Goal: Task Accomplishment & Management: Use online tool/utility

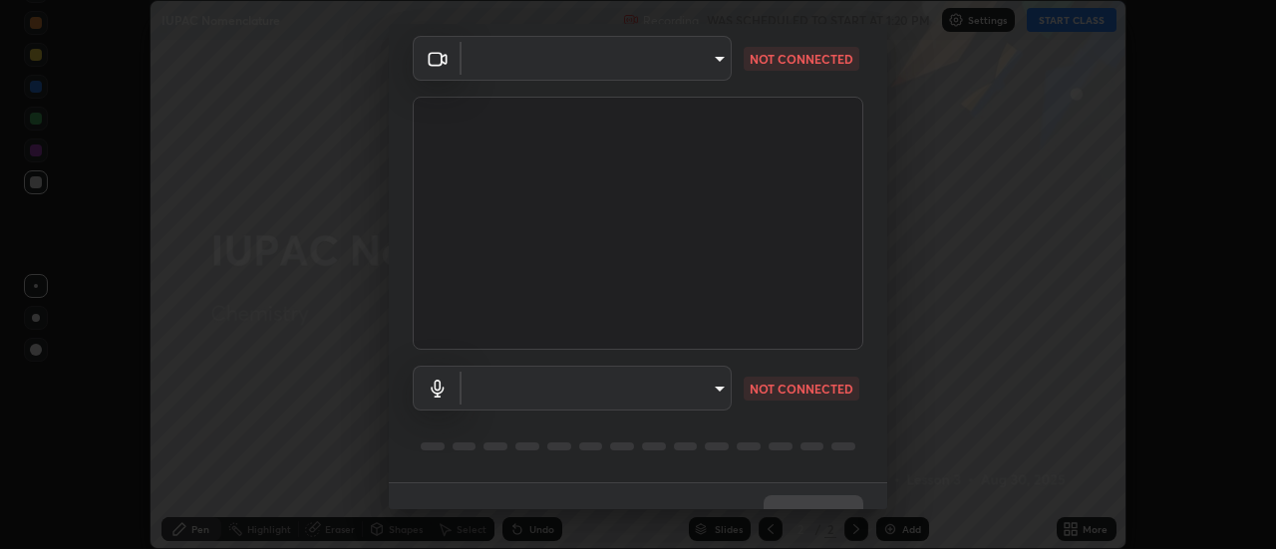
scroll to position [105, 0]
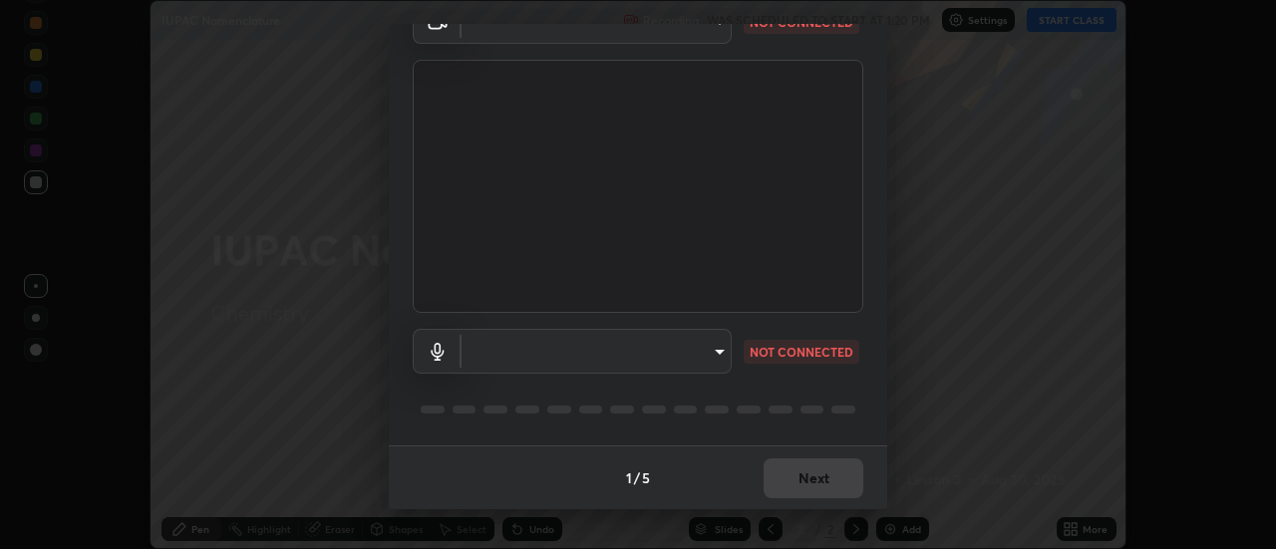
click at [712, 344] on body "Erase all IUPAC Nomenclature Recording WAS SCHEDULED TO START AT 1:20 PM Settin…" at bounding box center [638, 274] width 1276 height 549
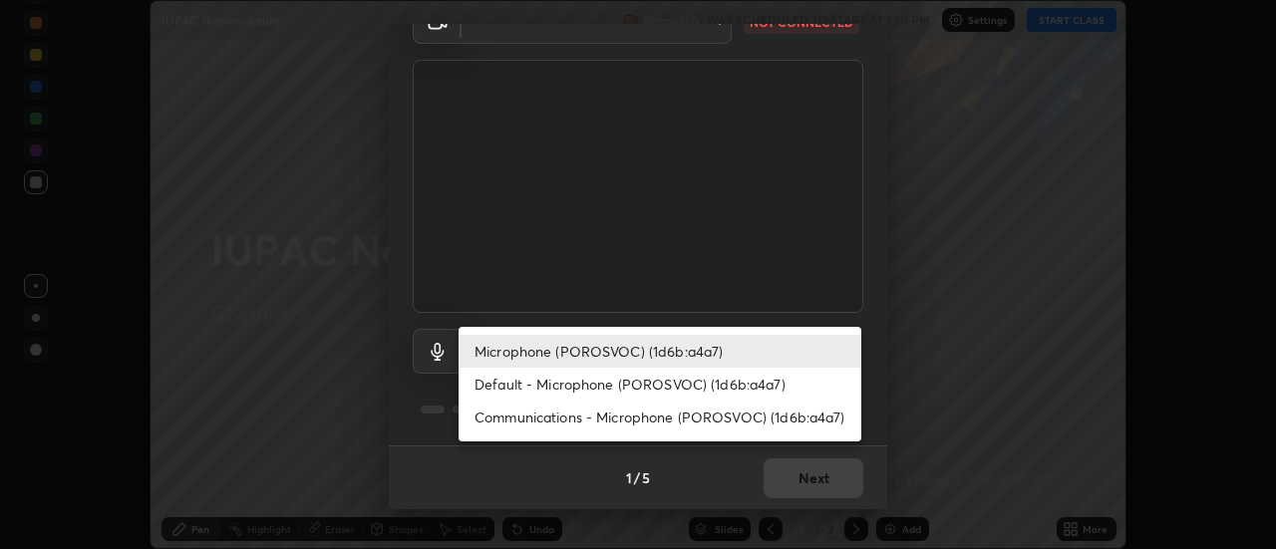
click at [716, 380] on li "Default - Microphone (POROSVOC) (1d6b:a4a7)" at bounding box center [659, 384] width 403 height 33
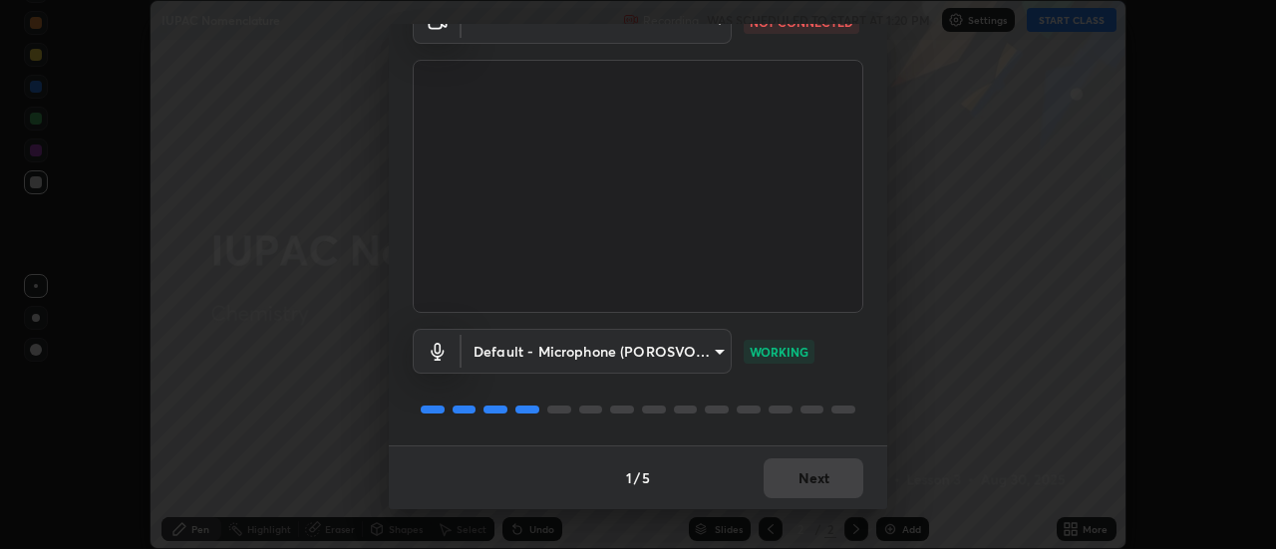
click at [711, 350] on body "Erase all IUPAC Nomenclature Recording WAS SCHEDULED TO START AT 1:20 PM Settin…" at bounding box center [638, 274] width 1276 height 549
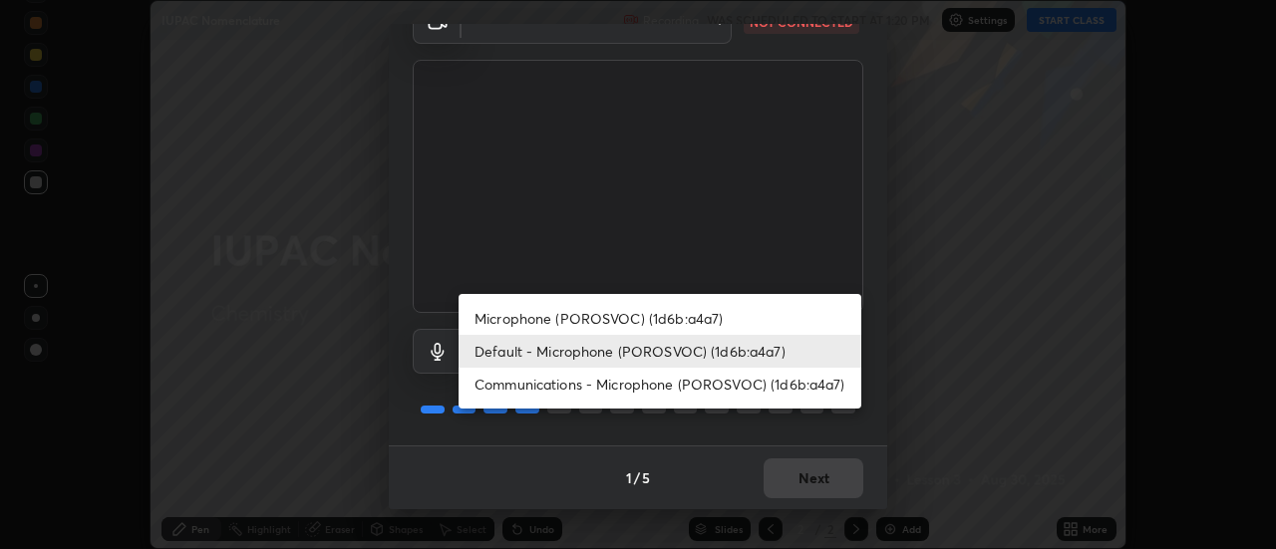
click at [703, 312] on li "Microphone (POROSVOC) (1d6b:a4a7)" at bounding box center [659, 318] width 403 height 33
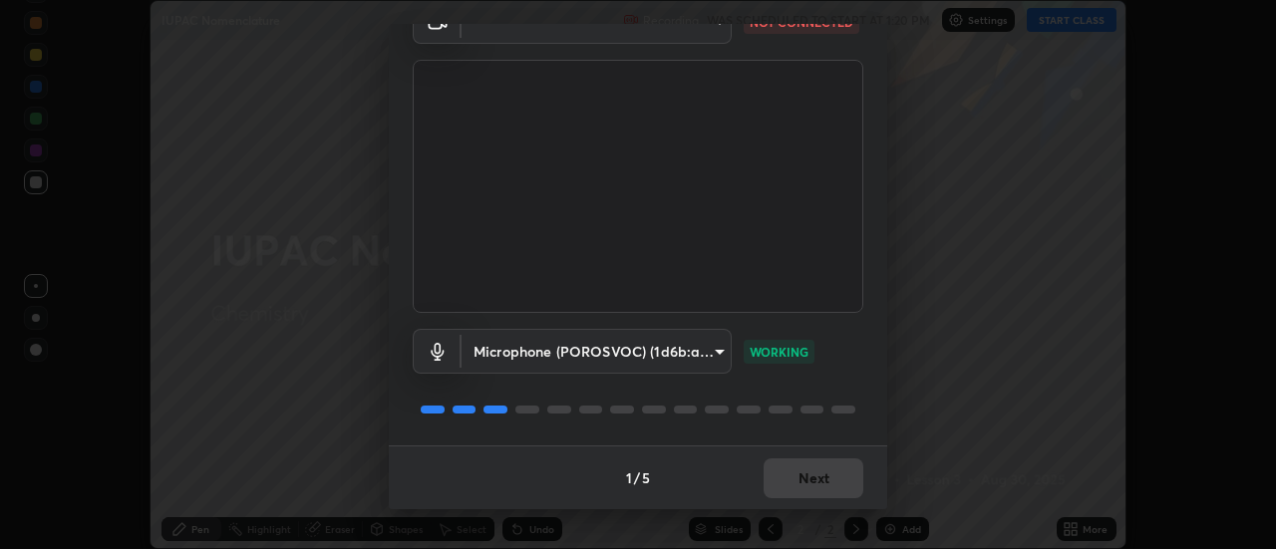
click at [714, 349] on body "Erase all IUPAC Nomenclature Recording WAS SCHEDULED TO START AT 1:20 PM Settin…" at bounding box center [638, 274] width 1276 height 549
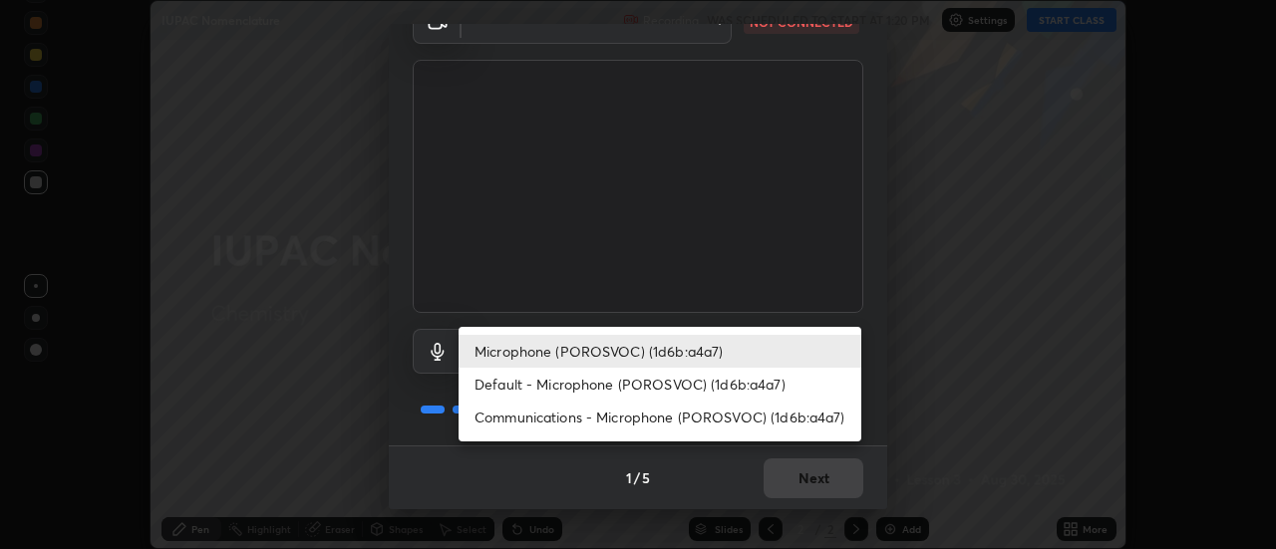
click at [665, 383] on li "Default - Microphone (POROSVOC) (1d6b:a4a7)" at bounding box center [659, 384] width 403 height 33
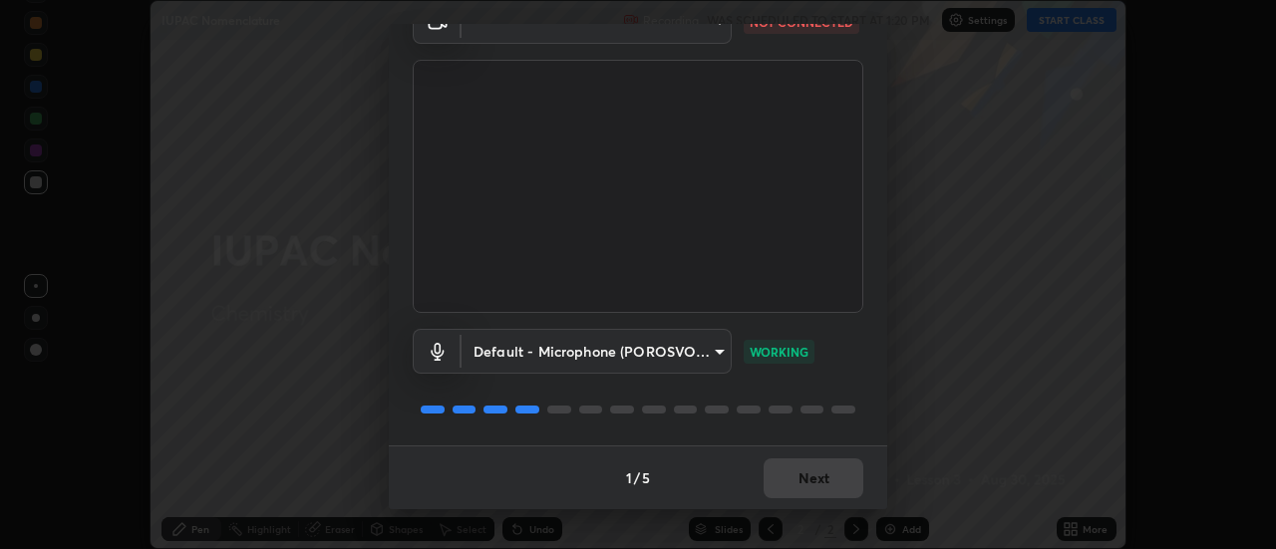
click at [776, 358] on p "WORKING" at bounding box center [778, 352] width 59 height 18
click at [812, 474] on div "1 / 5 Next" at bounding box center [638, 477] width 498 height 64
click at [804, 478] on div "1 / 5 Next" at bounding box center [638, 477] width 498 height 64
click at [809, 478] on div "1 / 5 Next" at bounding box center [638, 477] width 498 height 64
click at [719, 344] on body "Erase all IUPAC Nomenclature Recording WAS SCHEDULED TO START AT 1:20 PM Settin…" at bounding box center [638, 274] width 1276 height 549
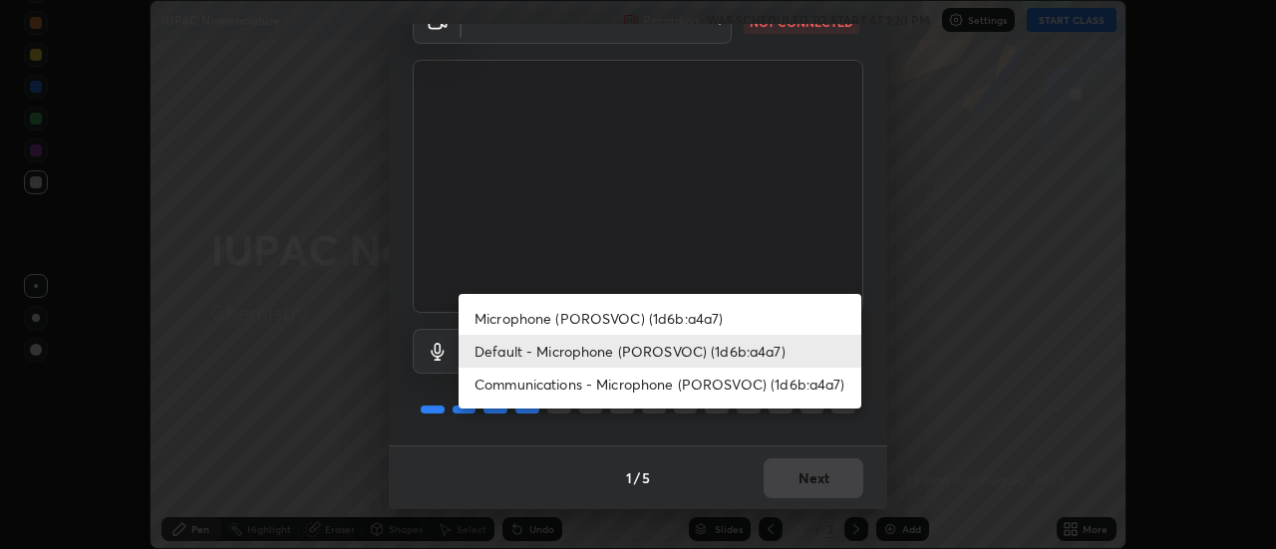
click at [703, 382] on li "Communications - Microphone (POROSVOC) (1d6b:a4a7)" at bounding box center [659, 384] width 403 height 33
type input "communications"
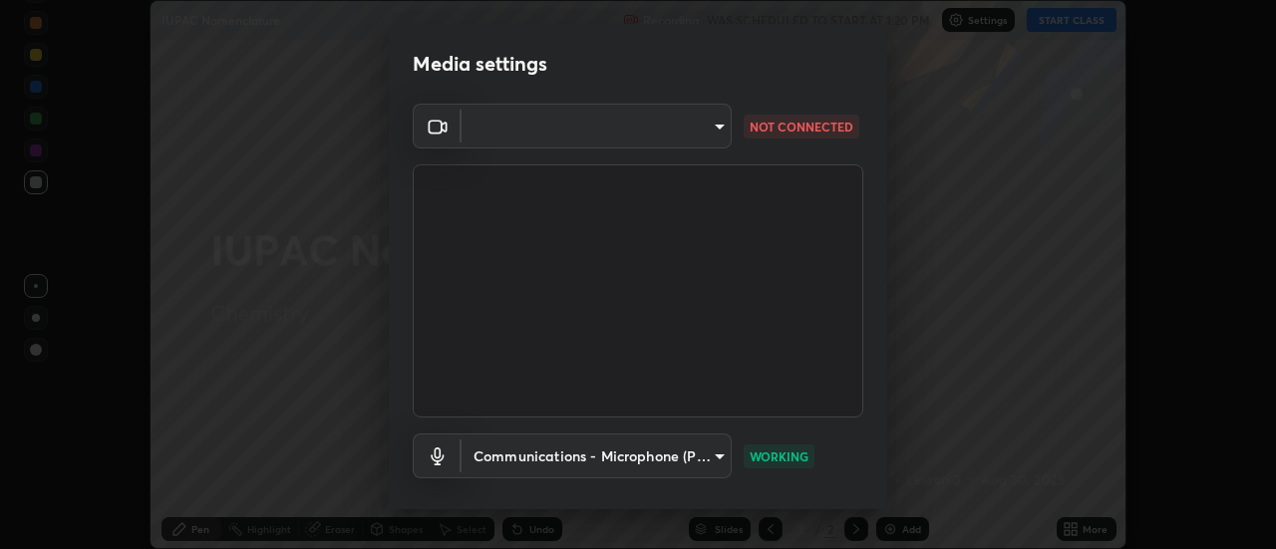
scroll to position [1, 0]
click at [718, 116] on body "Erase all IUPAC Nomenclature Recording WAS SCHEDULED TO START AT 1:20 PM Settin…" at bounding box center [638, 274] width 1276 height 549
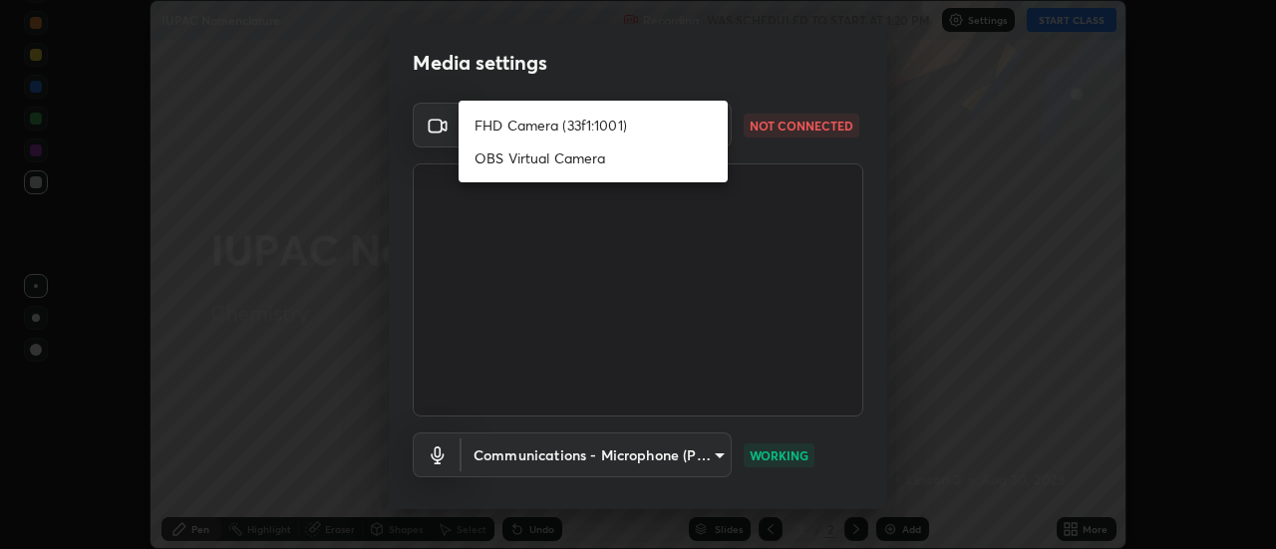
click at [583, 119] on li "FHD Camera (33f1:1001)" at bounding box center [592, 125] width 269 height 33
type input "89f4178a4b9469aec971ab64c6c08ce13afd1c4ab22b97df7e313d82a05d9dc1"
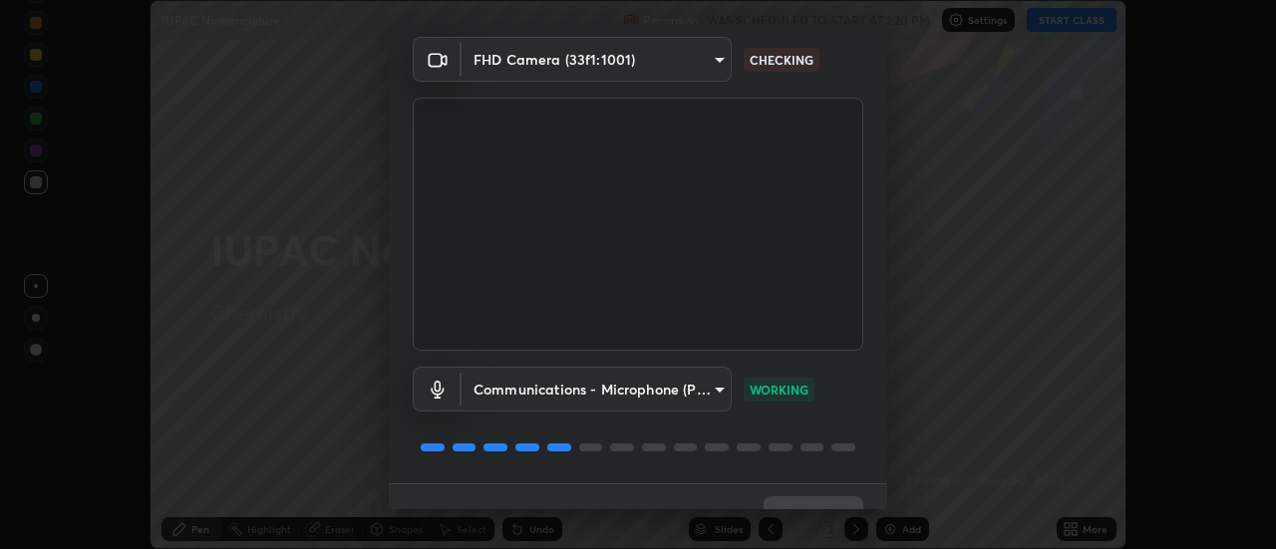
scroll to position [105, 0]
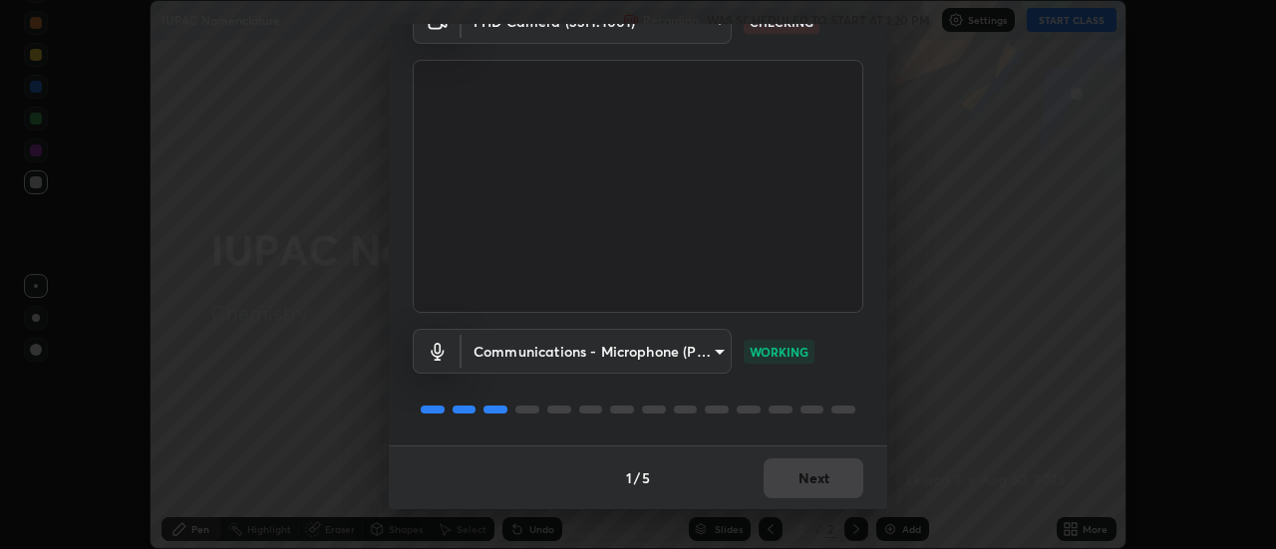
click at [711, 348] on body "Erase all IUPAC Nomenclature Recording WAS SCHEDULED TO START AT 1:20 PM Settin…" at bounding box center [638, 274] width 1276 height 549
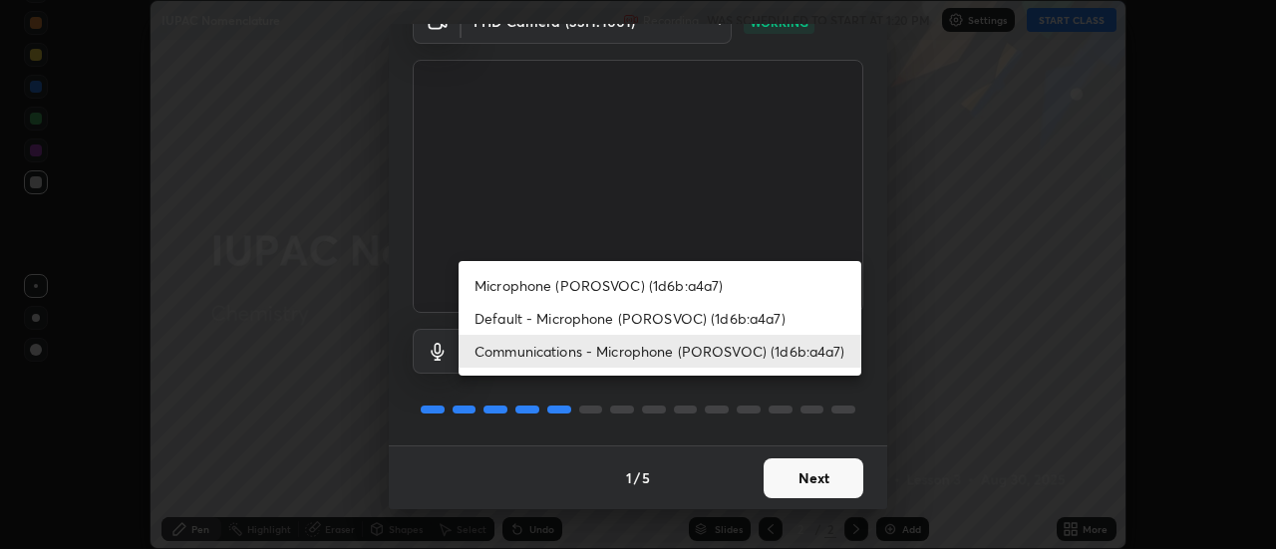
click at [810, 481] on div at bounding box center [638, 274] width 1276 height 549
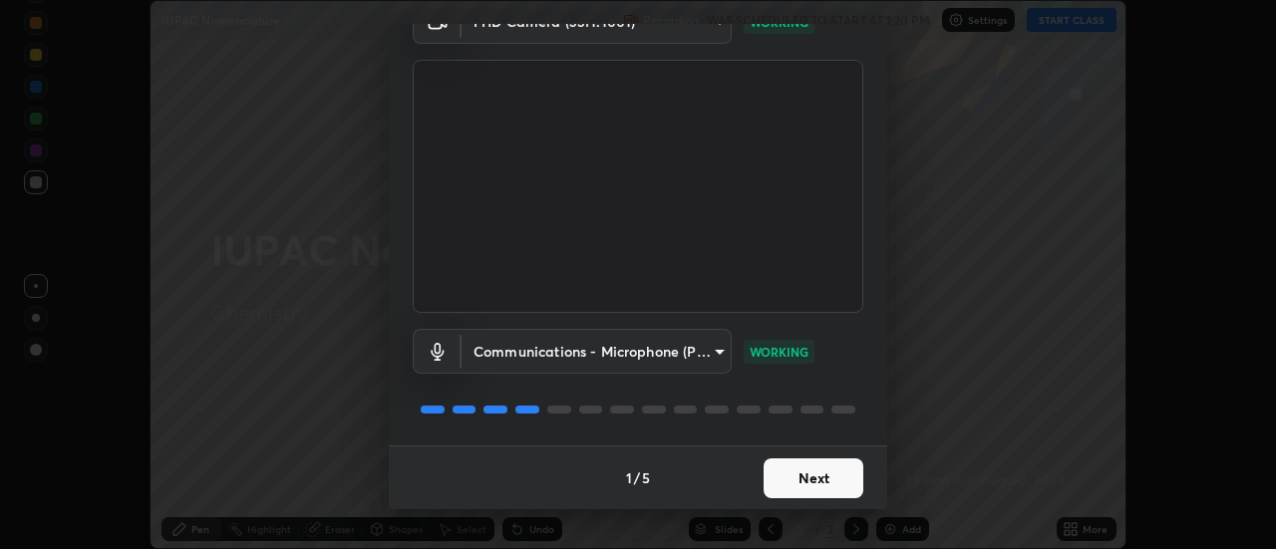
click at [812, 472] on button "Next" at bounding box center [813, 478] width 100 height 40
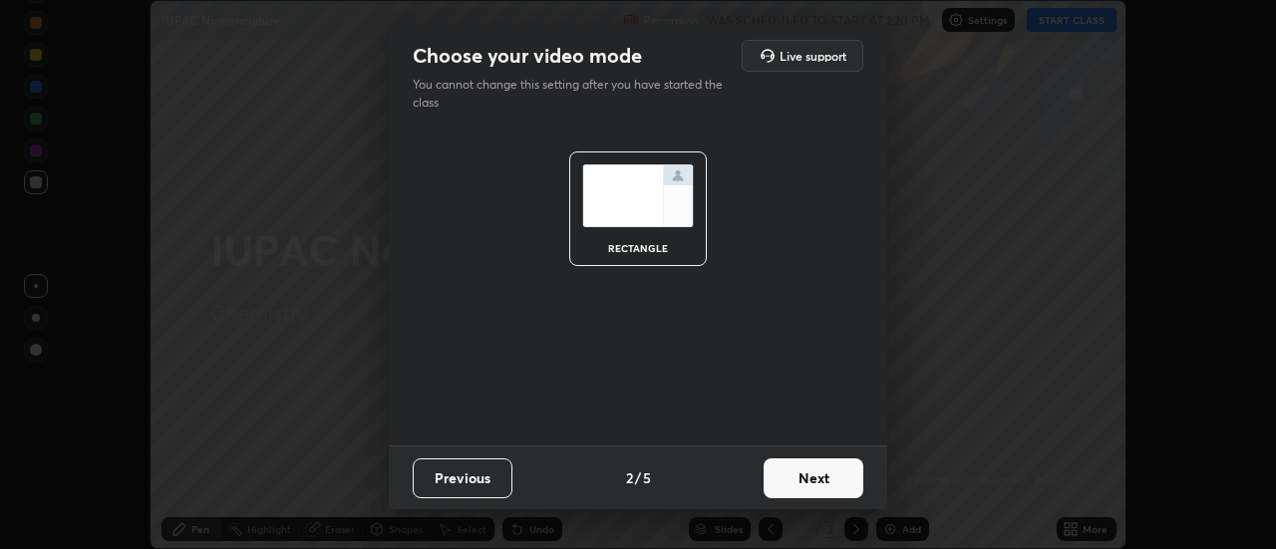
scroll to position [0, 0]
click at [824, 482] on button "Next" at bounding box center [813, 478] width 100 height 40
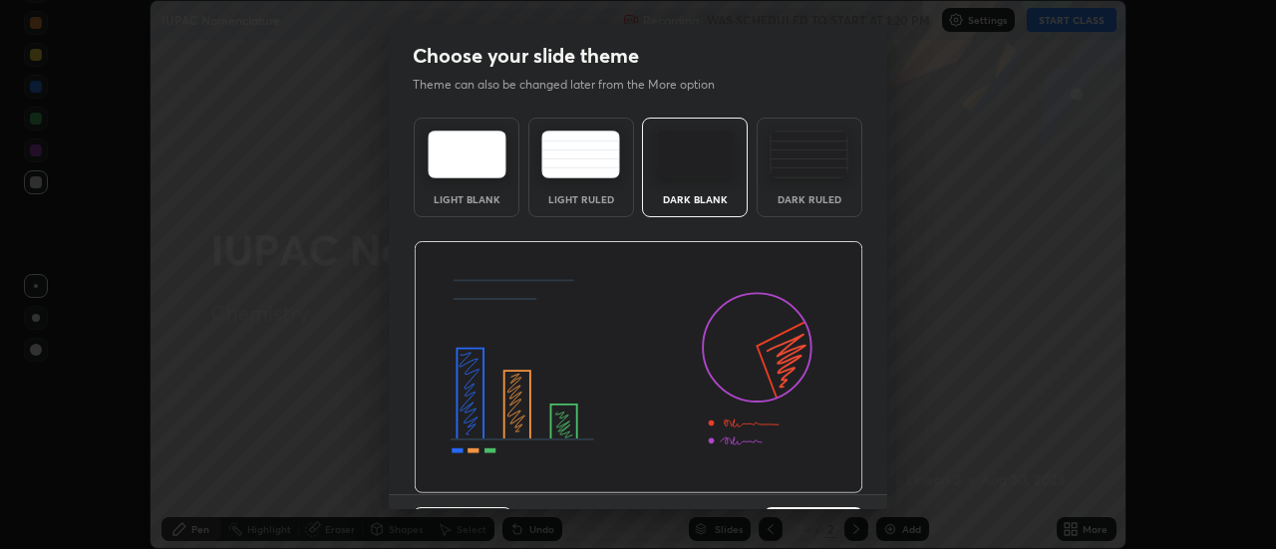
scroll to position [49, 0]
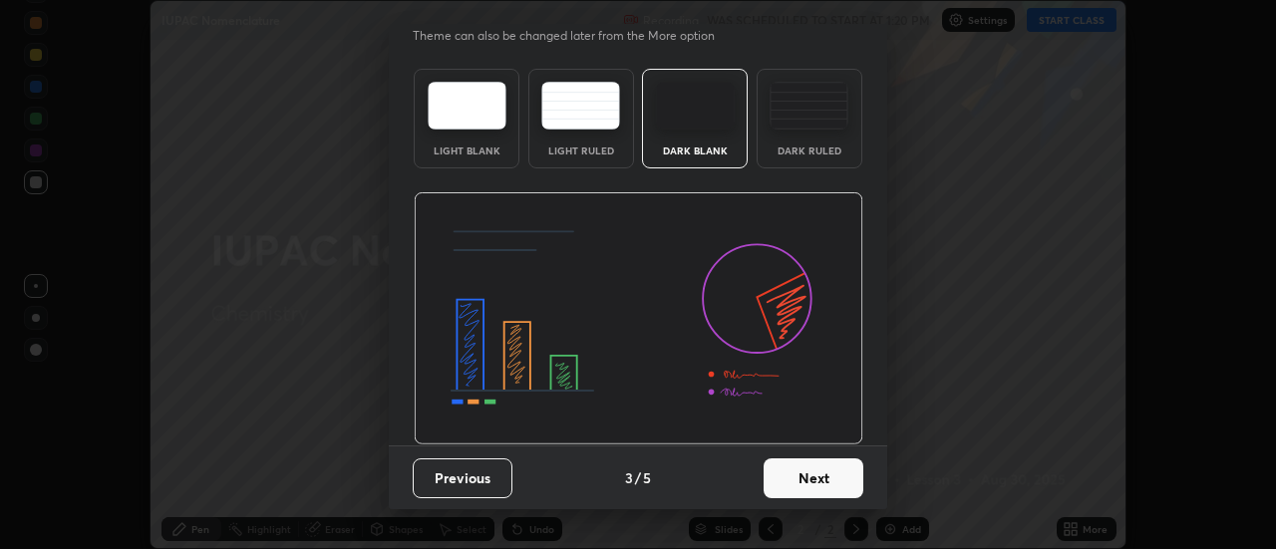
click at [782, 466] on button "Next" at bounding box center [813, 478] width 100 height 40
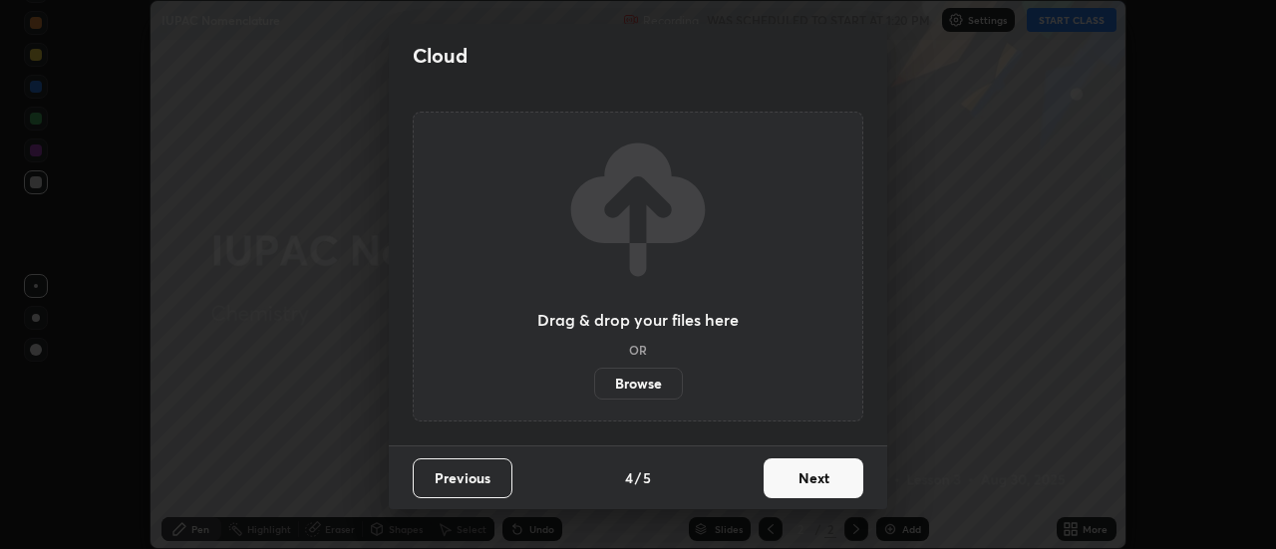
scroll to position [0, 0]
click at [798, 478] on button "Next" at bounding box center [813, 478] width 100 height 40
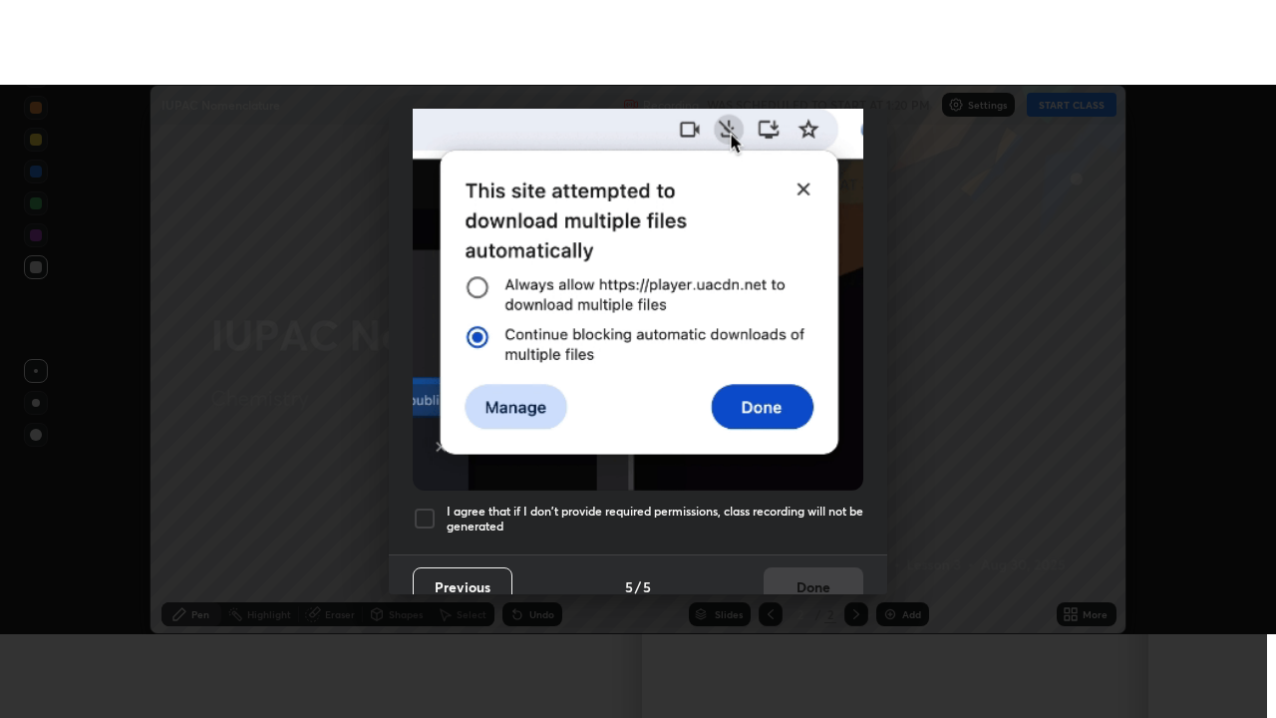
scroll to position [511, 0]
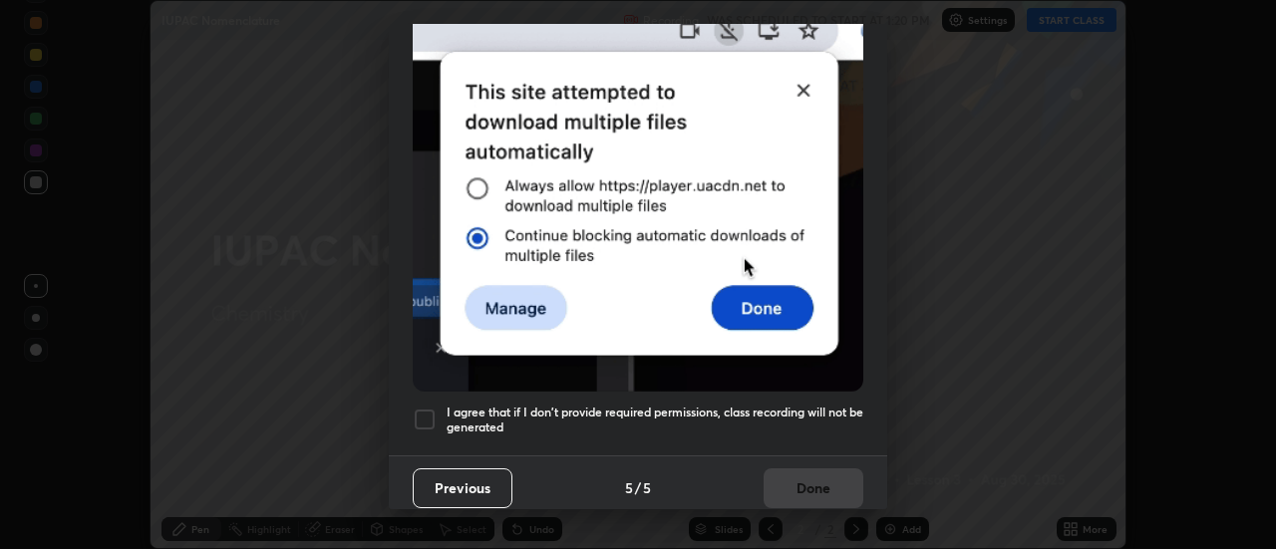
click at [429, 408] on div at bounding box center [425, 420] width 24 height 24
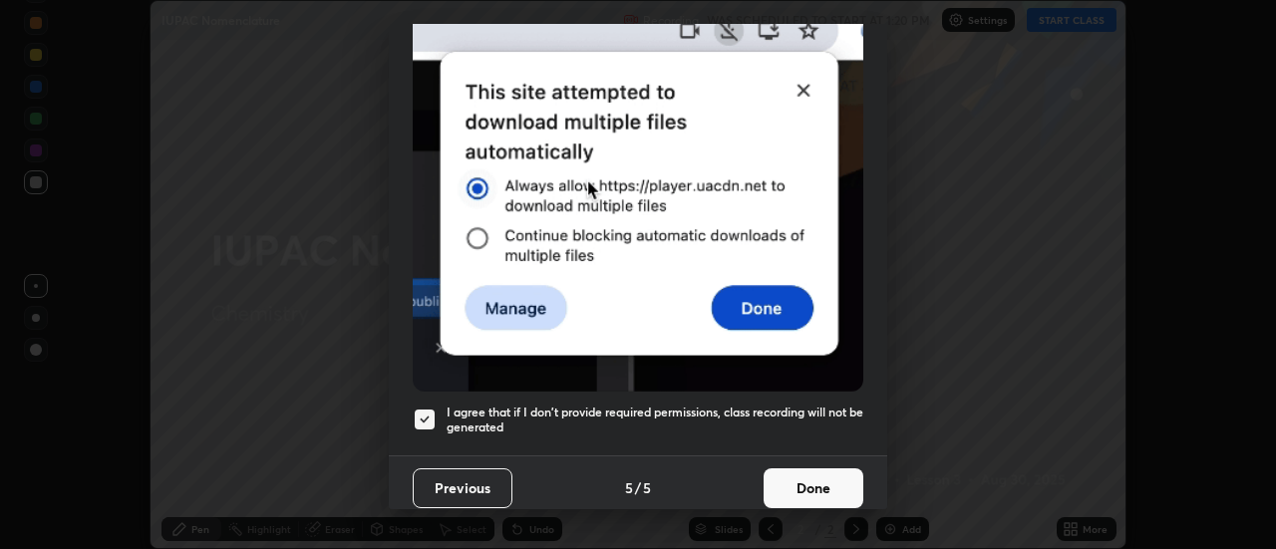
click at [798, 470] on button "Done" at bounding box center [813, 488] width 100 height 40
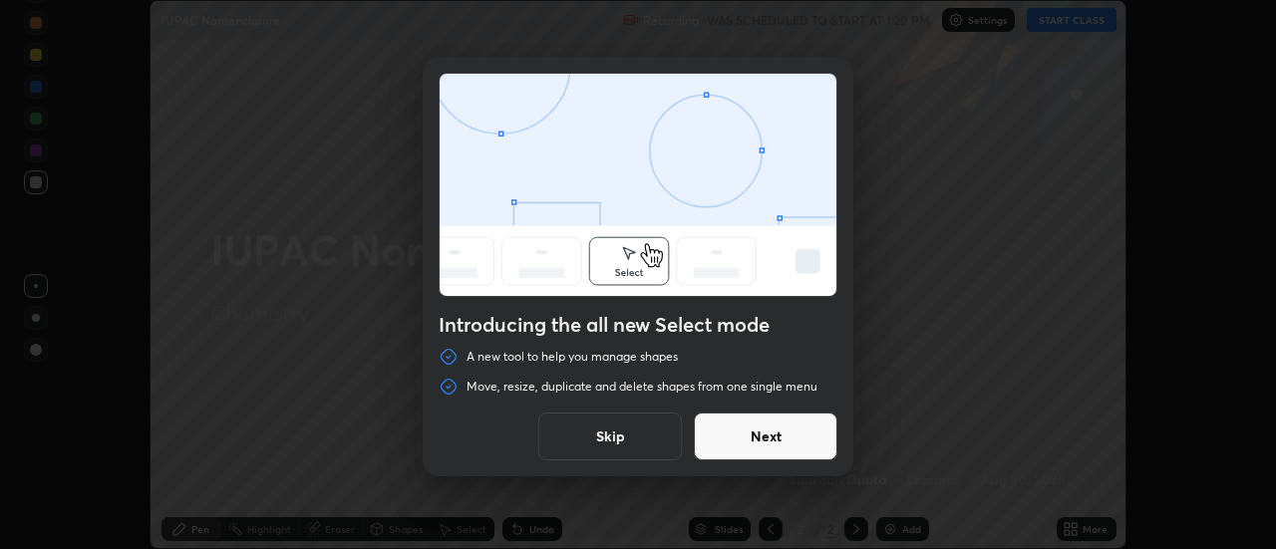
click at [608, 430] on button "Skip" at bounding box center [610, 437] width 144 height 48
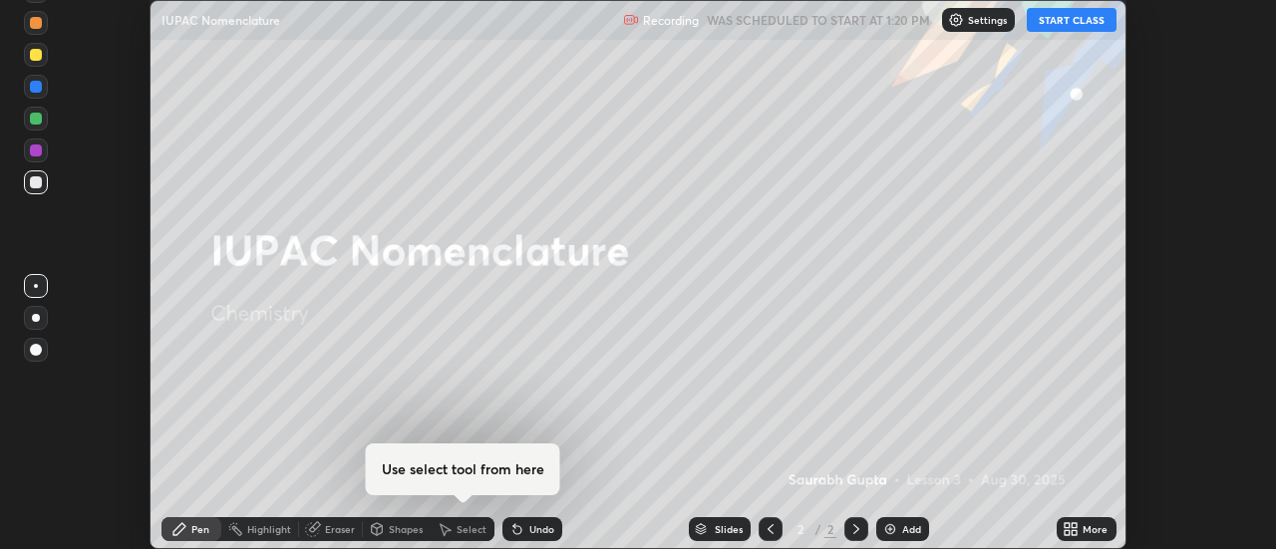
click at [1067, 525] on icon at bounding box center [1066, 525] width 5 height 5
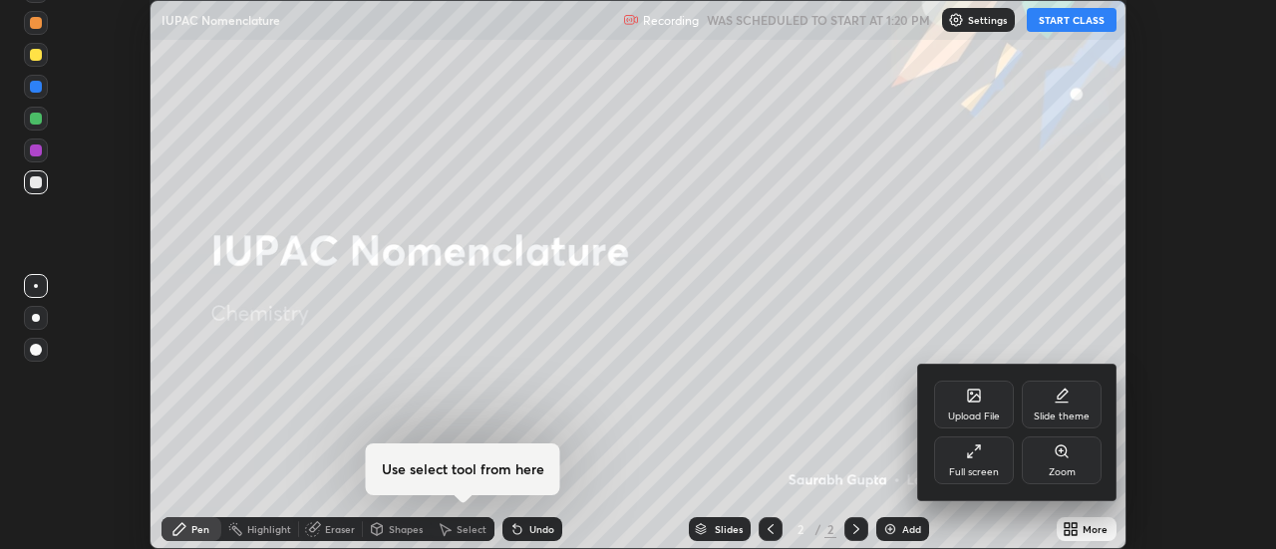
click at [971, 455] on icon at bounding box center [974, 451] width 16 height 16
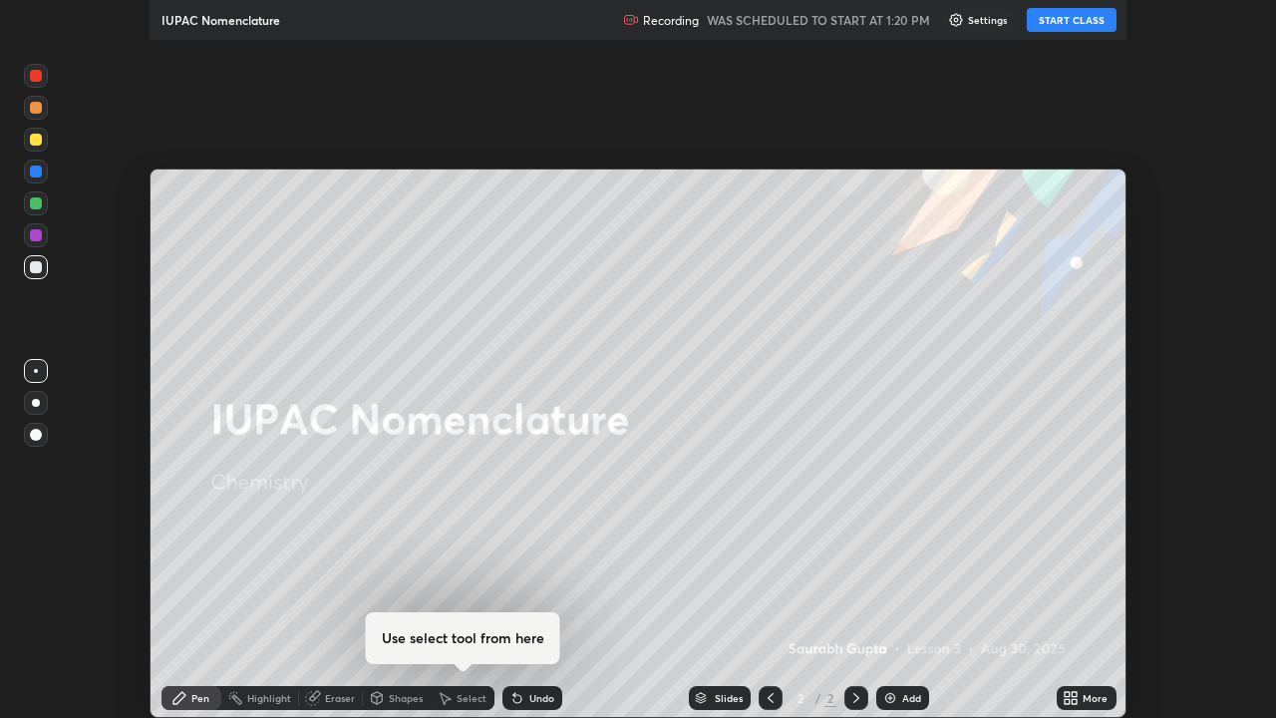
scroll to position [718, 1276]
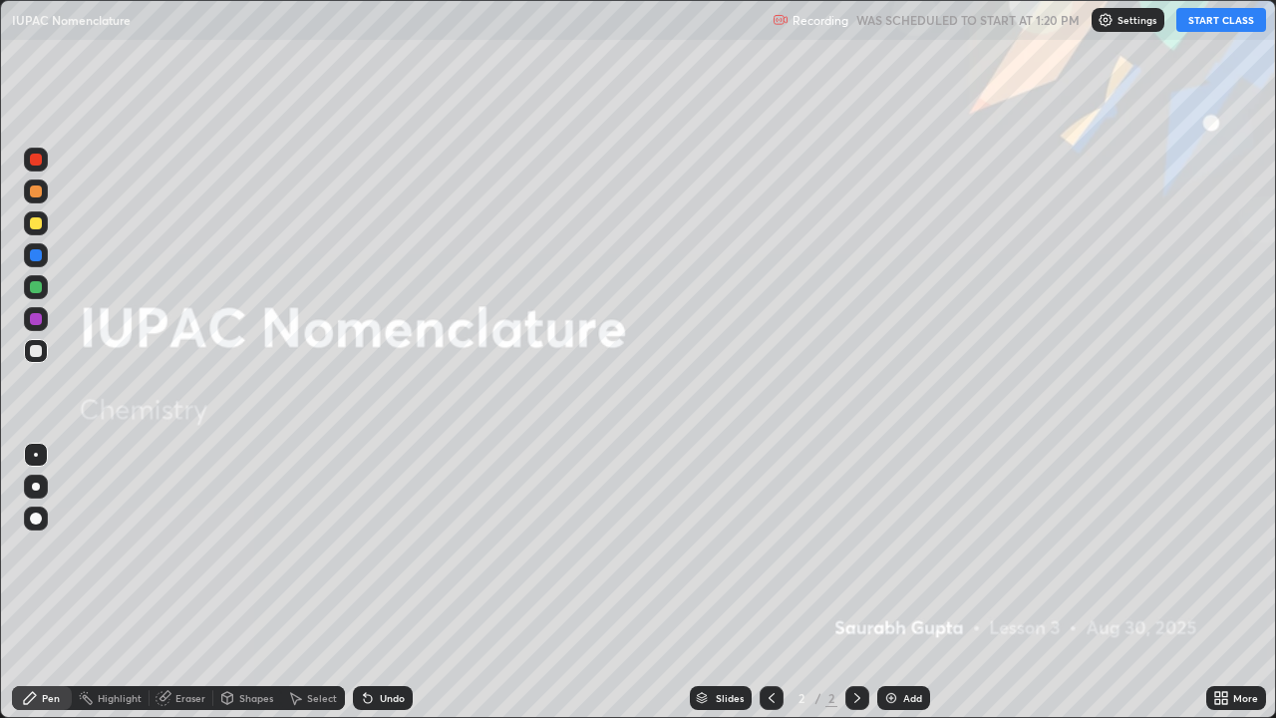
click at [883, 548] on img at bounding box center [891, 698] width 16 height 16
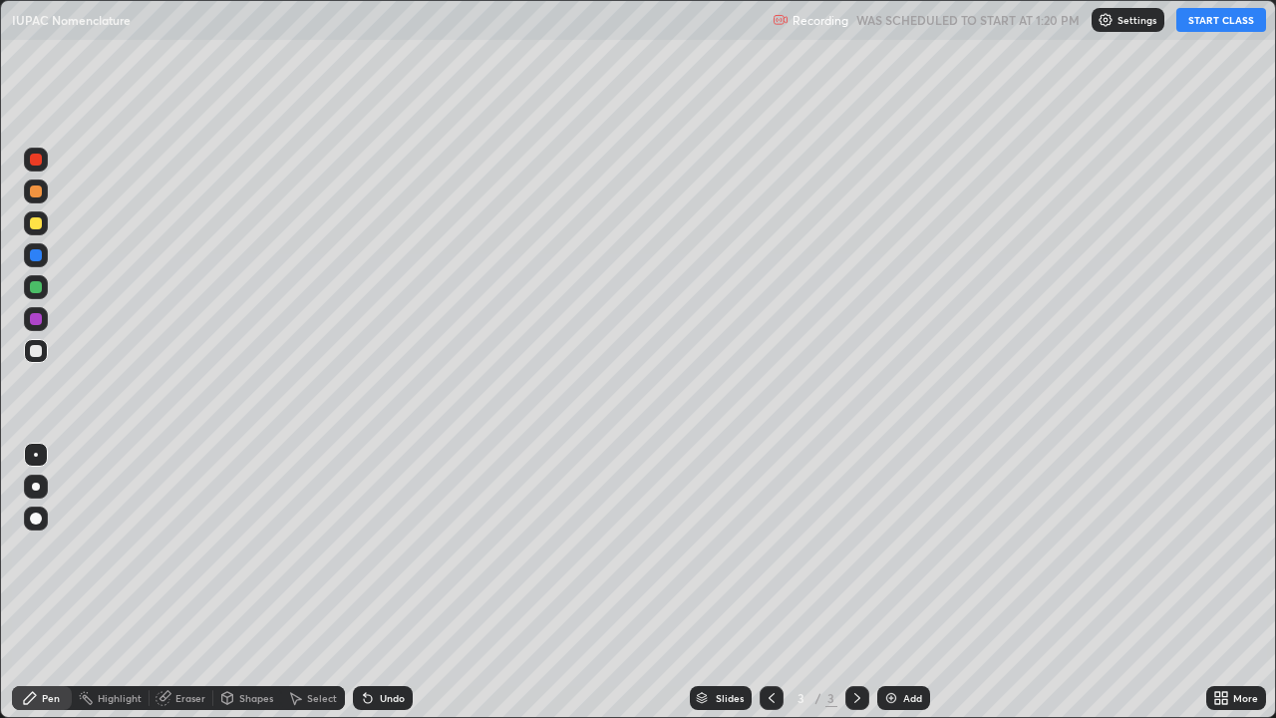
click at [1214, 27] on button "START CLASS" at bounding box center [1221, 20] width 90 height 24
click at [883, 548] on img at bounding box center [891, 698] width 16 height 16
click at [878, 548] on div "Add" at bounding box center [903, 698] width 53 height 24
click at [891, 548] on img at bounding box center [891, 698] width 16 height 16
click at [879, 548] on div "Add" at bounding box center [903, 698] width 53 height 24
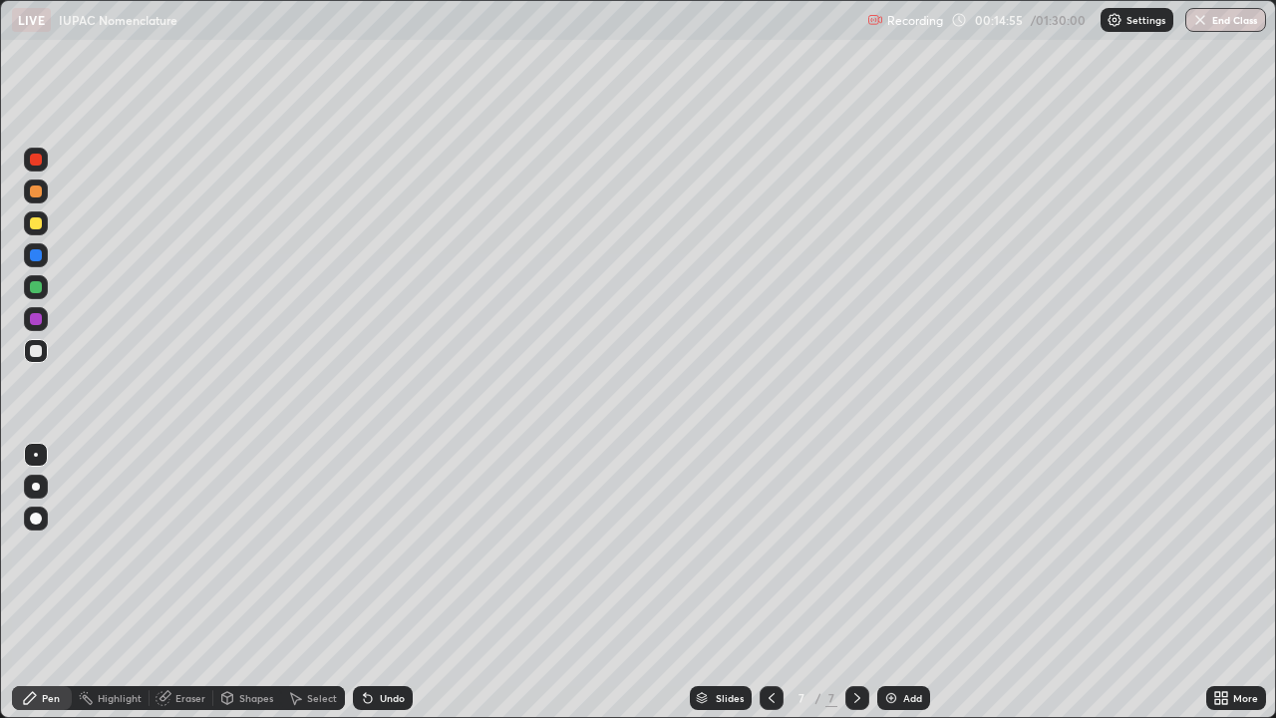
click at [883, 548] on img at bounding box center [891, 698] width 16 height 16
click at [887, 548] on img at bounding box center [891, 698] width 16 height 16
click at [877, 548] on div "Add" at bounding box center [903, 698] width 53 height 24
click at [891, 548] on img at bounding box center [891, 698] width 16 height 16
click at [175, 548] on div "Eraser" at bounding box center [190, 698] width 30 height 10
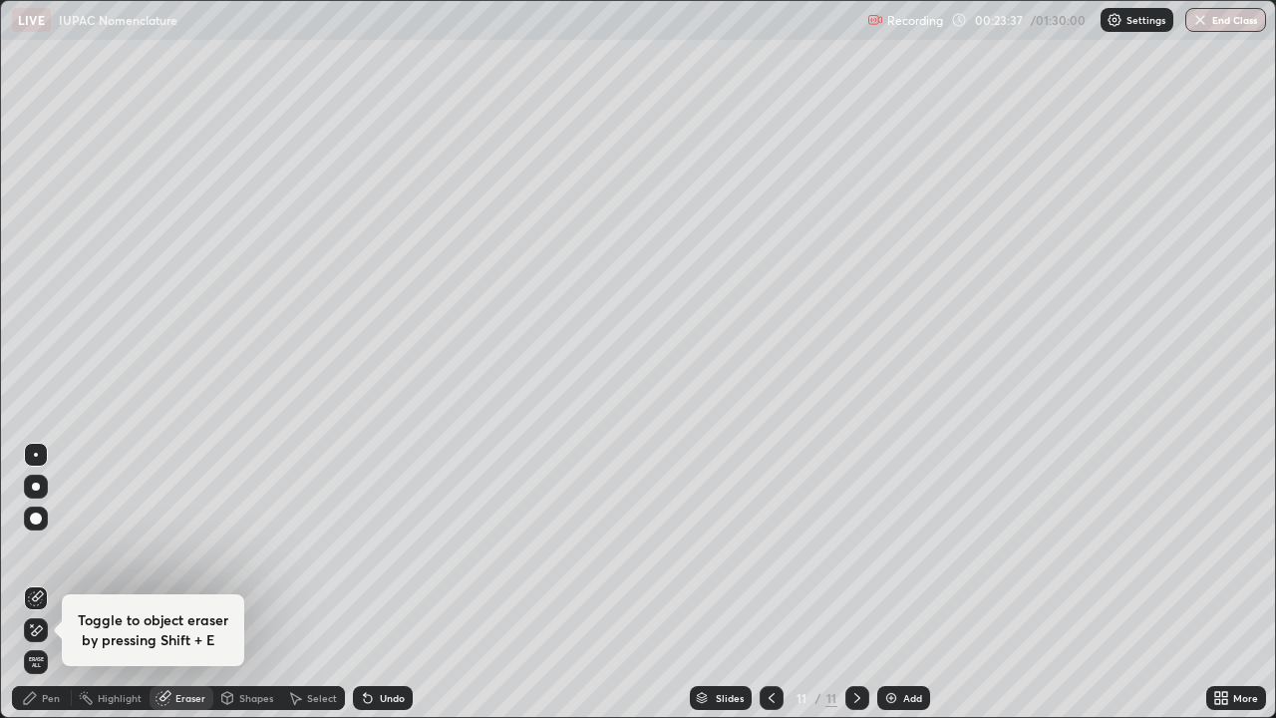
click at [33, 519] on div at bounding box center [36, 518] width 12 height 12
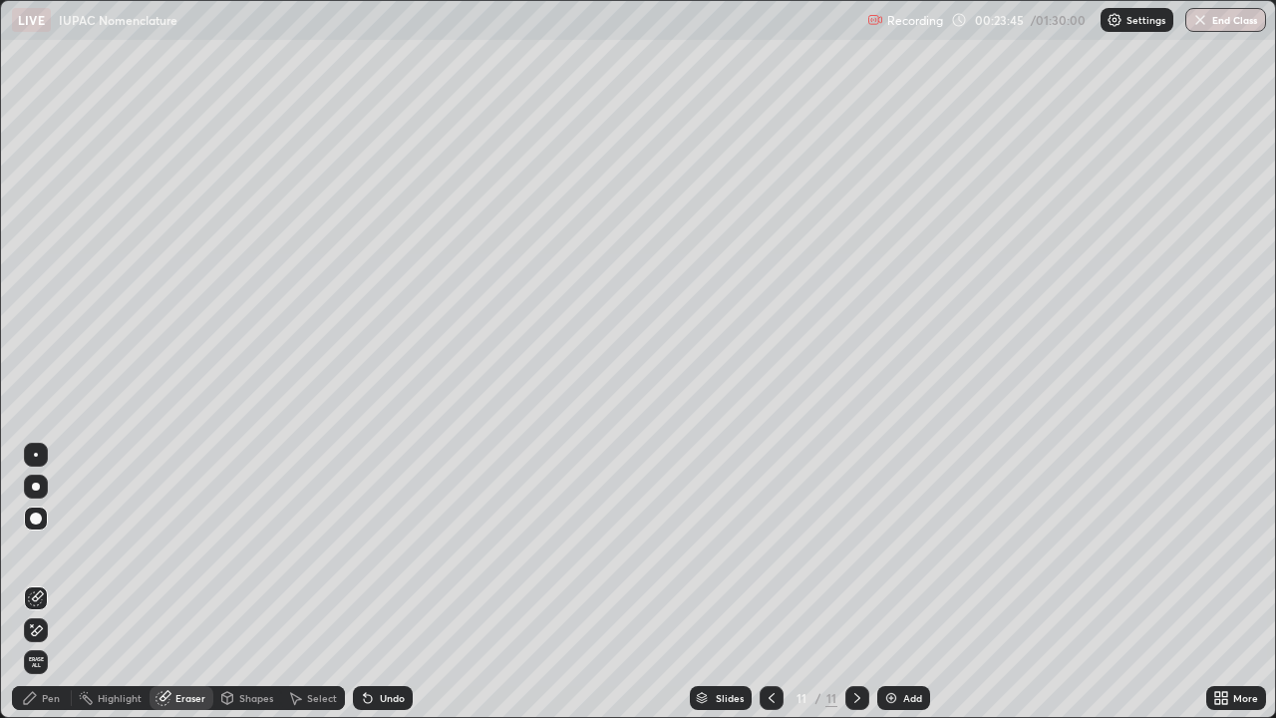
click at [879, 548] on div "Add" at bounding box center [903, 698] width 53 height 24
click at [34, 548] on icon at bounding box center [30, 698] width 16 height 16
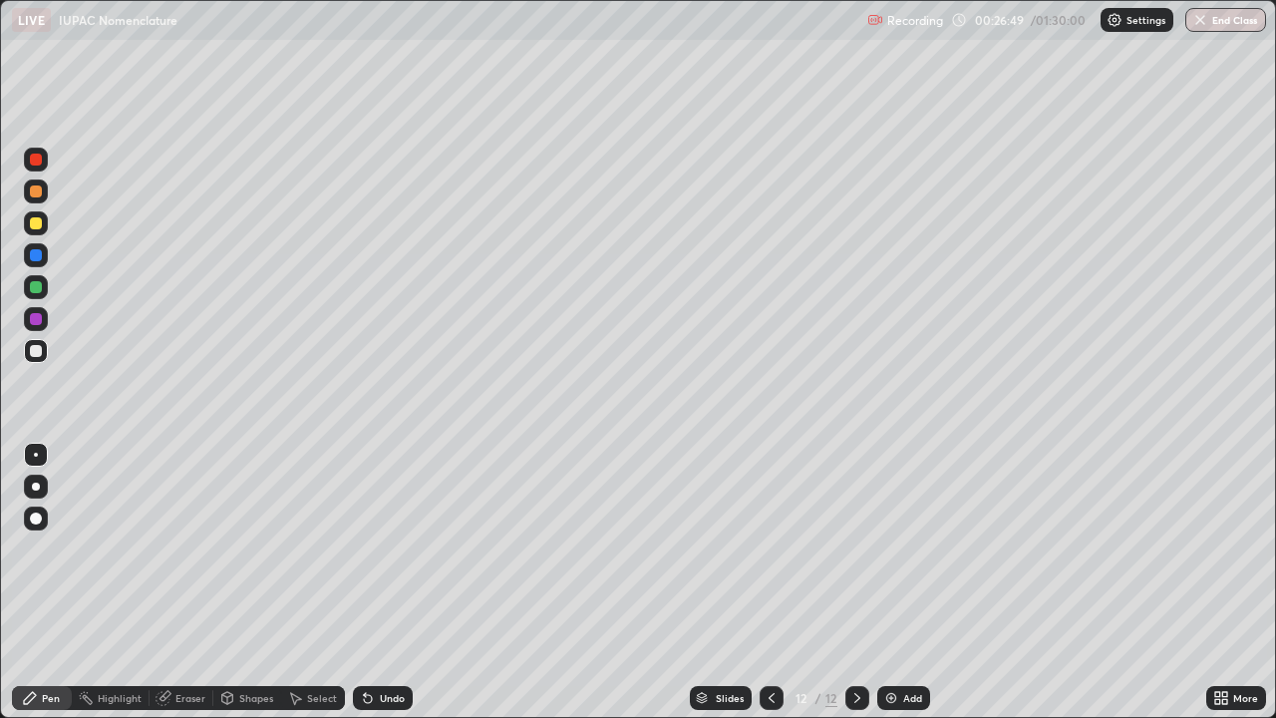
click at [896, 548] on img at bounding box center [891, 698] width 16 height 16
click at [890, 548] on img at bounding box center [891, 698] width 16 height 16
click at [888, 548] on img at bounding box center [891, 698] width 16 height 16
click at [884, 548] on img at bounding box center [891, 698] width 16 height 16
click at [883, 548] on img at bounding box center [891, 698] width 16 height 16
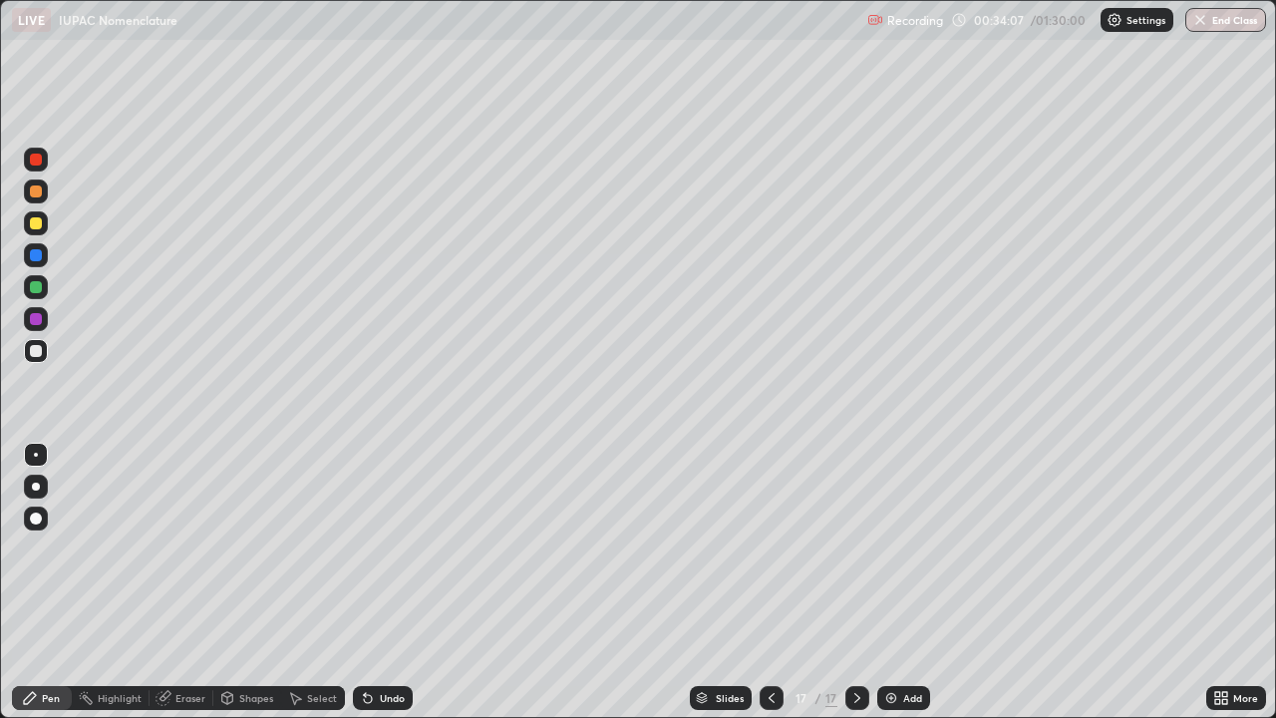
click at [884, 548] on img at bounding box center [891, 698] width 16 height 16
click at [897, 548] on img at bounding box center [891, 698] width 16 height 16
click at [883, 548] on img at bounding box center [891, 698] width 16 height 16
click at [885, 548] on img at bounding box center [892, 698] width 16 height 16
click at [879, 548] on div "Add" at bounding box center [903, 698] width 53 height 24
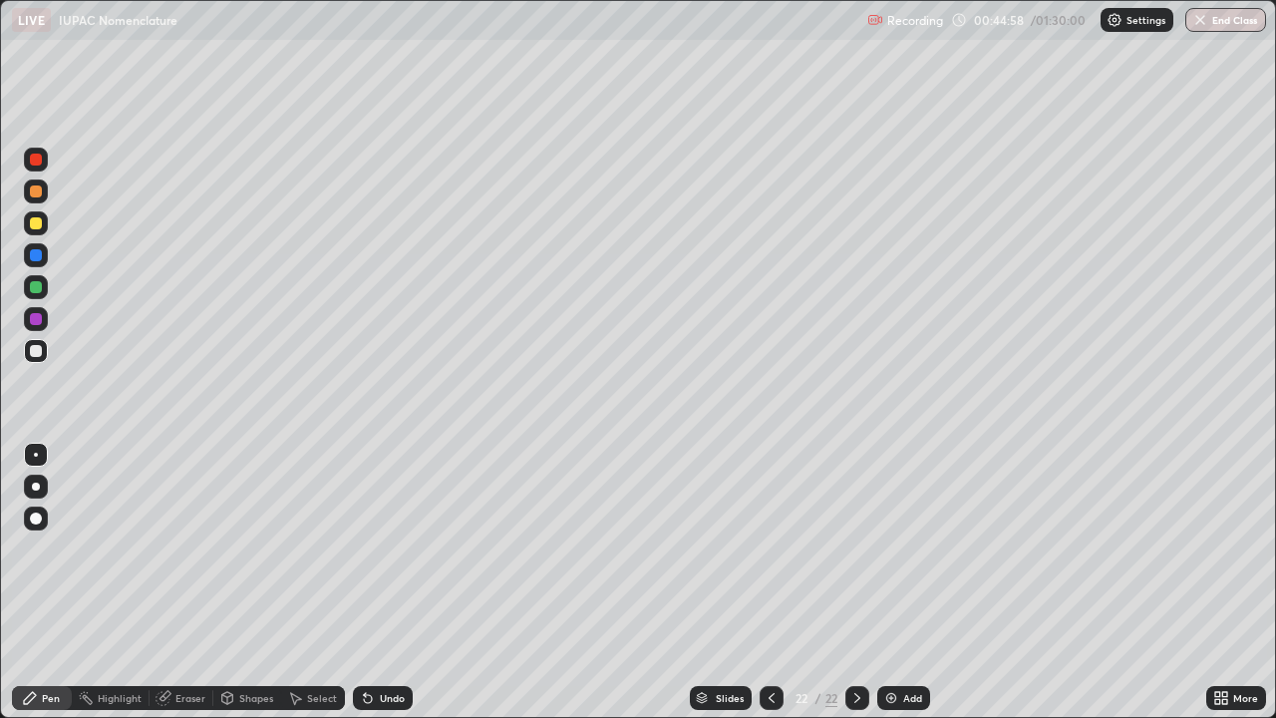
click at [887, 548] on img at bounding box center [891, 698] width 16 height 16
click at [883, 548] on img at bounding box center [891, 698] width 16 height 16
click at [177, 548] on div "Eraser" at bounding box center [190, 698] width 30 height 10
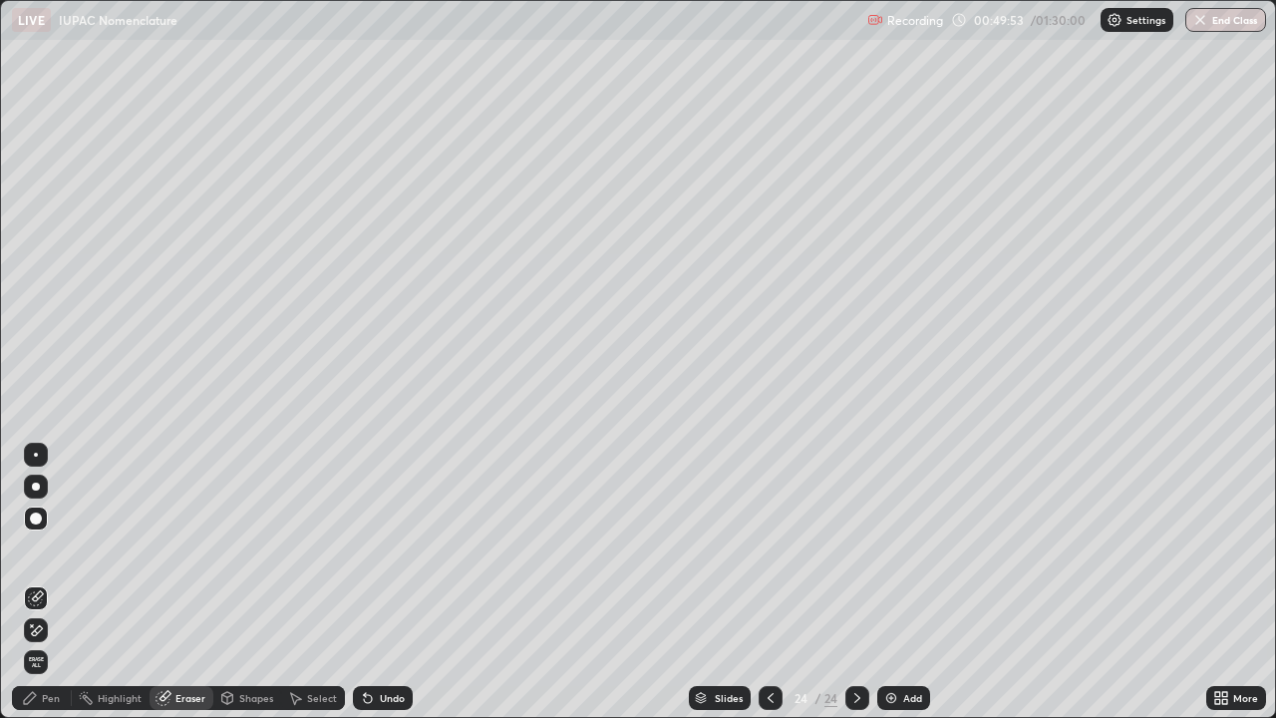
click at [50, 548] on div "Pen" at bounding box center [51, 698] width 18 height 10
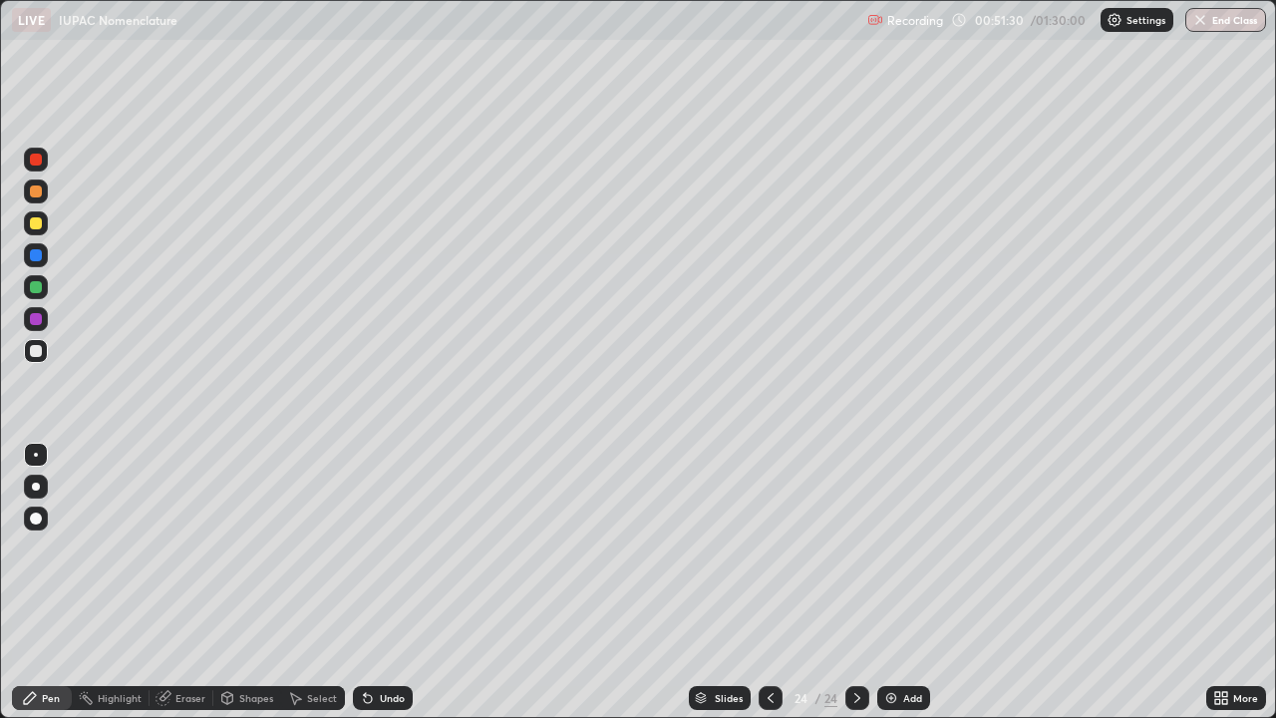
click at [886, 548] on img at bounding box center [891, 698] width 16 height 16
click at [883, 548] on img at bounding box center [891, 698] width 16 height 16
click at [887, 548] on img at bounding box center [891, 698] width 16 height 16
click at [897, 548] on img at bounding box center [891, 698] width 16 height 16
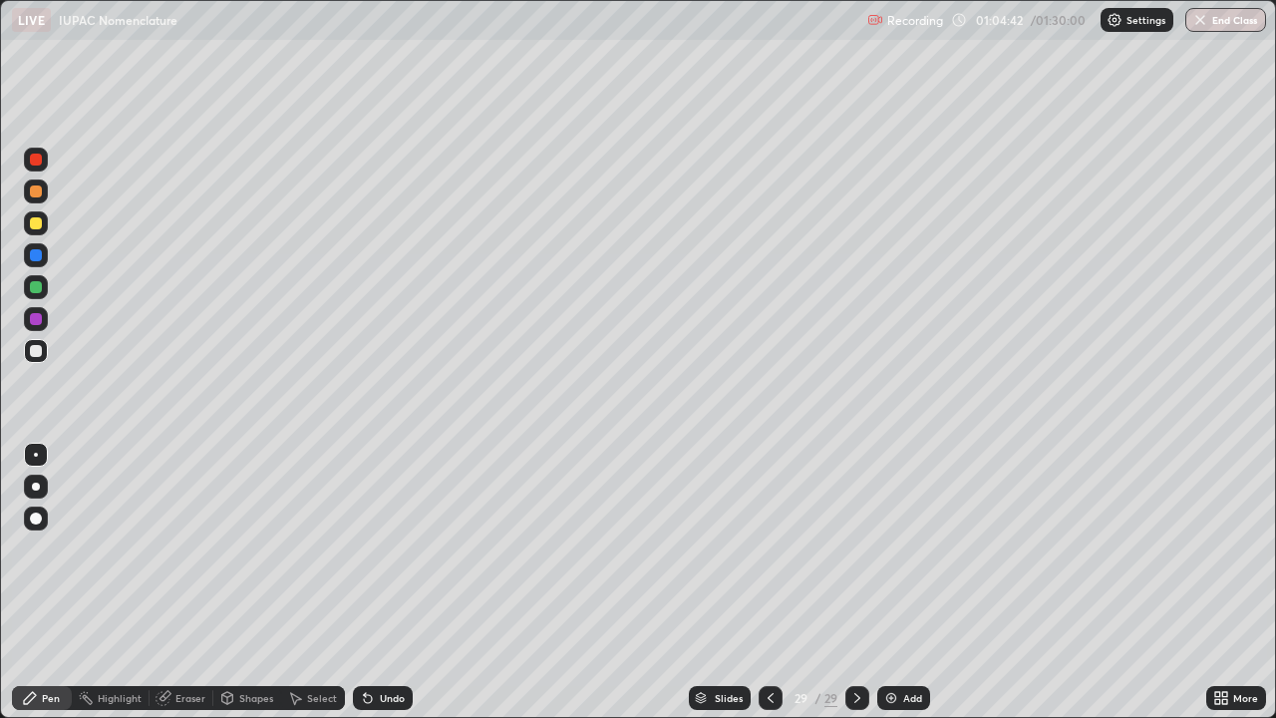
click at [612, 548] on div "Slides 29 / 29 Add" at bounding box center [809, 698] width 793 height 40
click at [883, 548] on img at bounding box center [891, 698] width 16 height 16
click at [889, 548] on img at bounding box center [892, 698] width 16 height 16
click at [884, 548] on img at bounding box center [891, 698] width 16 height 16
click at [894, 548] on img at bounding box center [891, 698] width 16 height 16
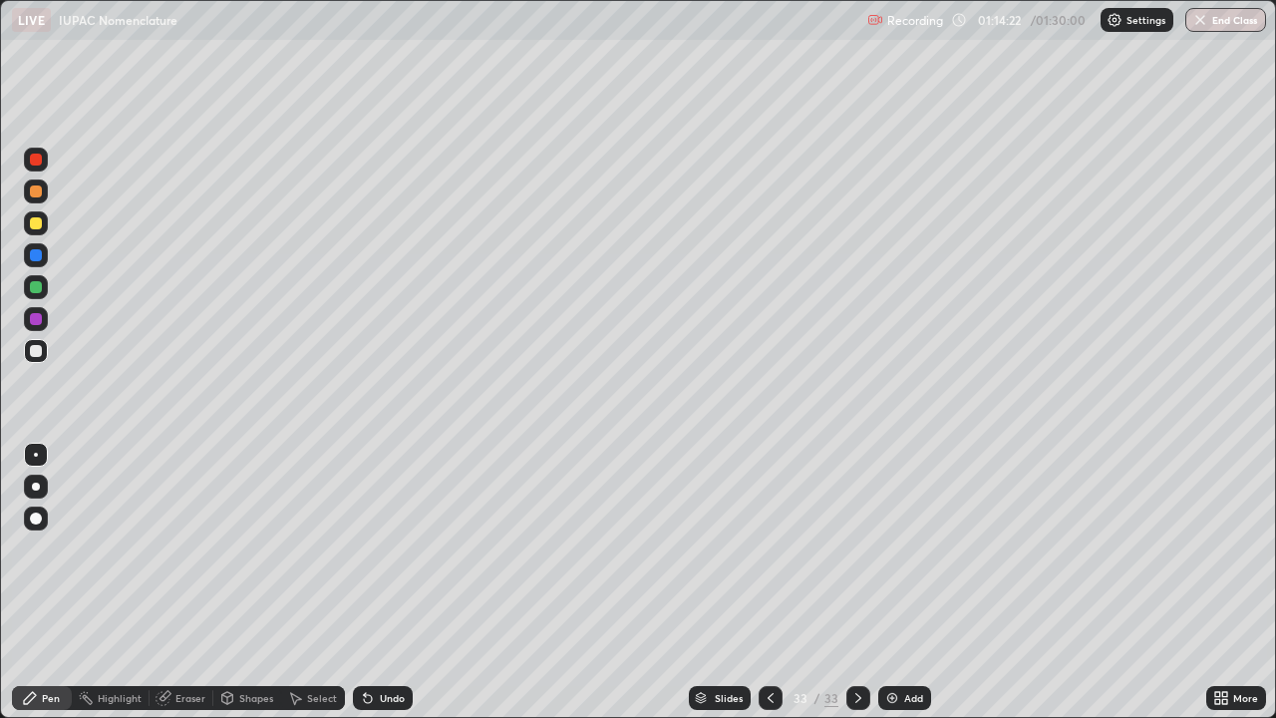
click at [894, 548] on img at bounding box center [892, 698] width 16 height 16
click at [896, 548] on img at bounding box center [892, 698] width 16 height 16
click at [1216, 30] on button "End Class" at bounding box center [1225, 20] width 81 height 24
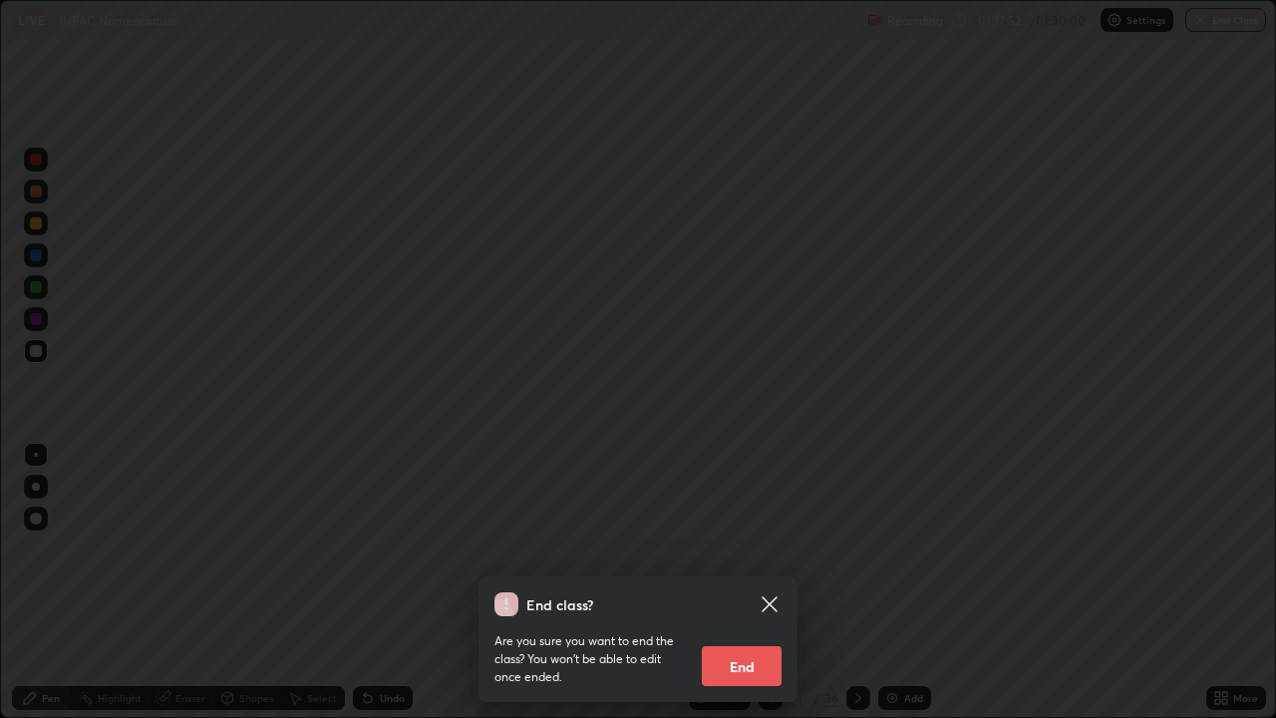
click at [732, 548] on button "End" at bounding box center [742, 666] width 80 height 40
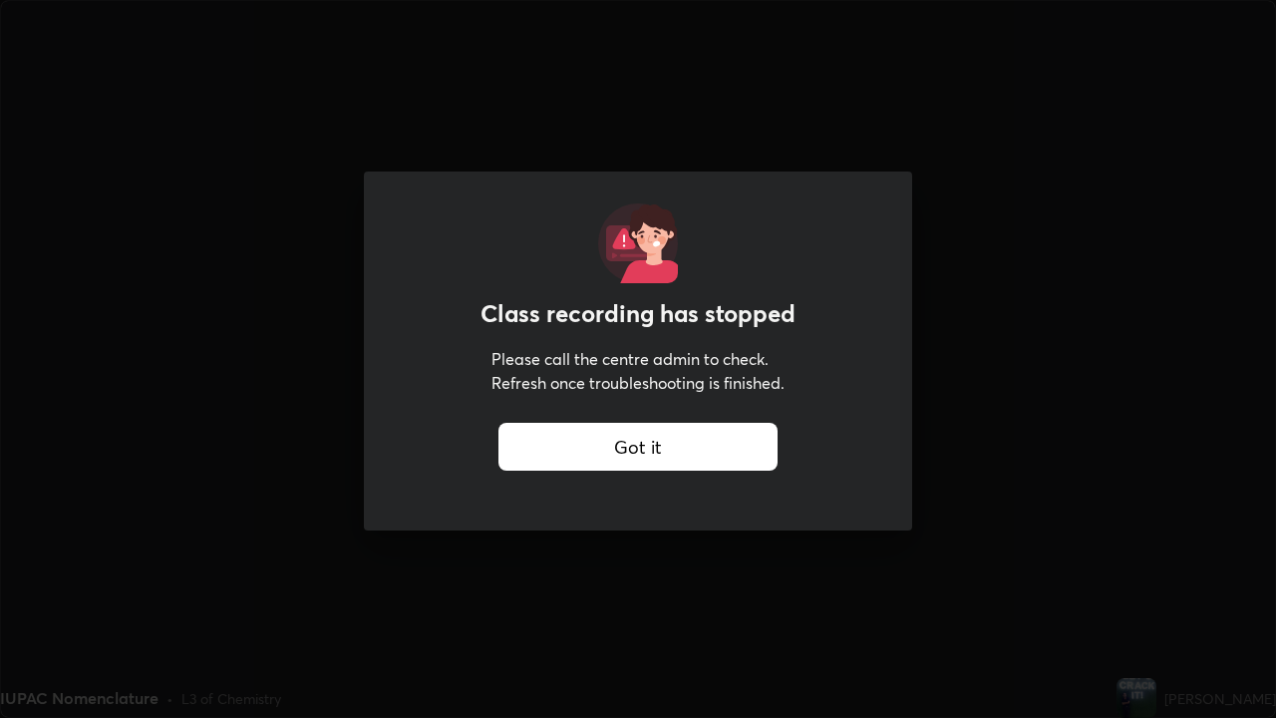
click at [685, 448] on div "Got it" at bounding box center [637, 447] width 279 height 48
